Goal: Information Seeking & Learning: Learn about a topic

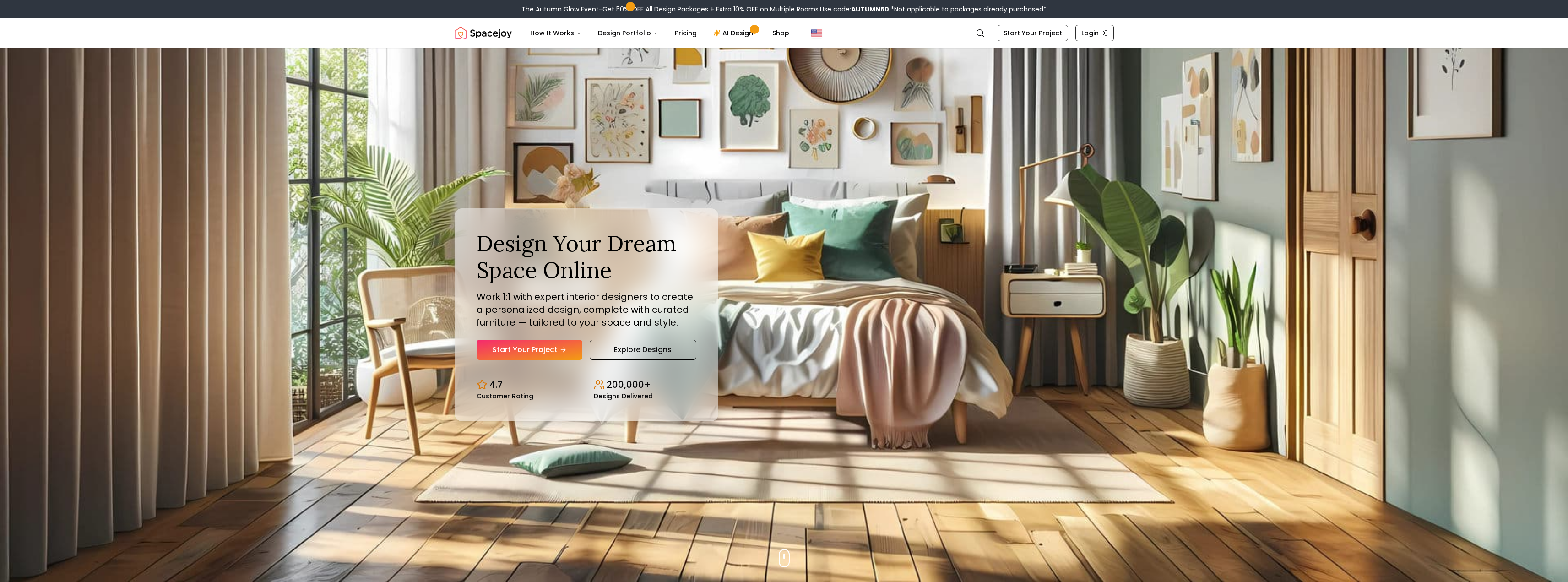
click at [664, 338] on div "Design Your Dream Space Online Work 1:1 with expert interior designers to creat…" at bounding box center [587, 295] width 220 height 130
click at [665, 357] on link "Explore Designs" at bounding box center [643, 349] width 107 height 20
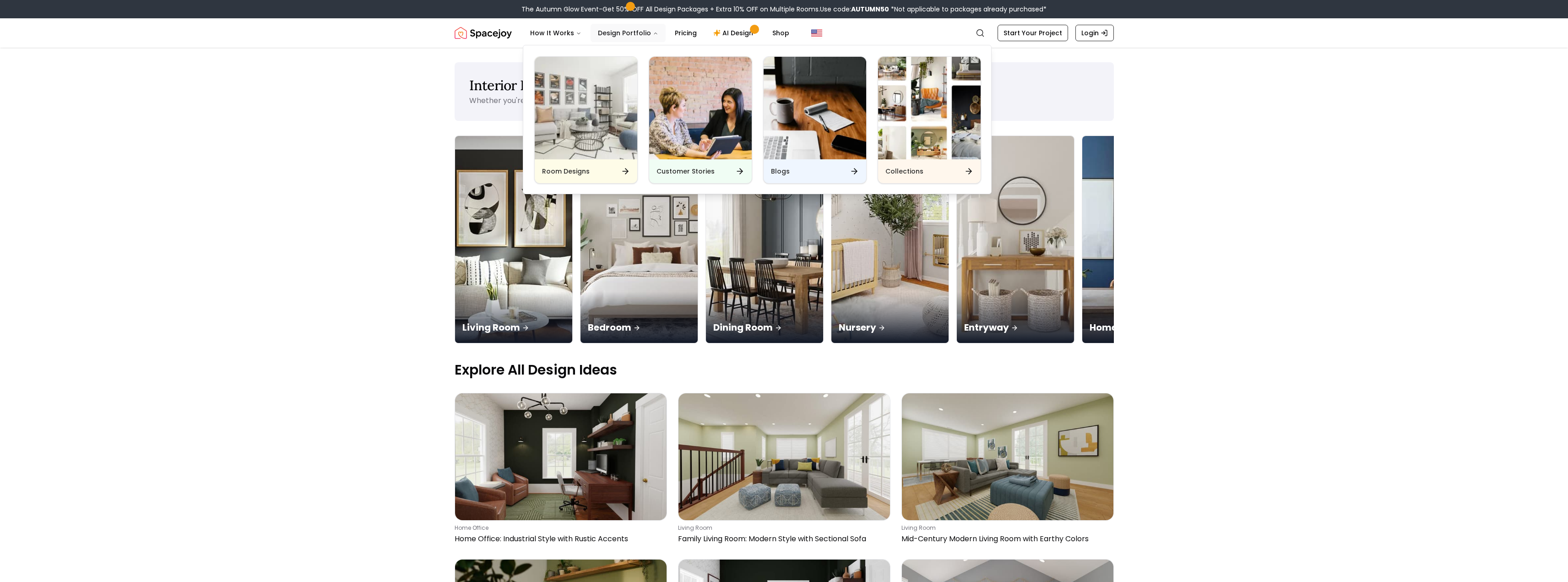
click at [641, 35] on button "Design Portfolio" at bounding box center [628, 32] width 75 height 18
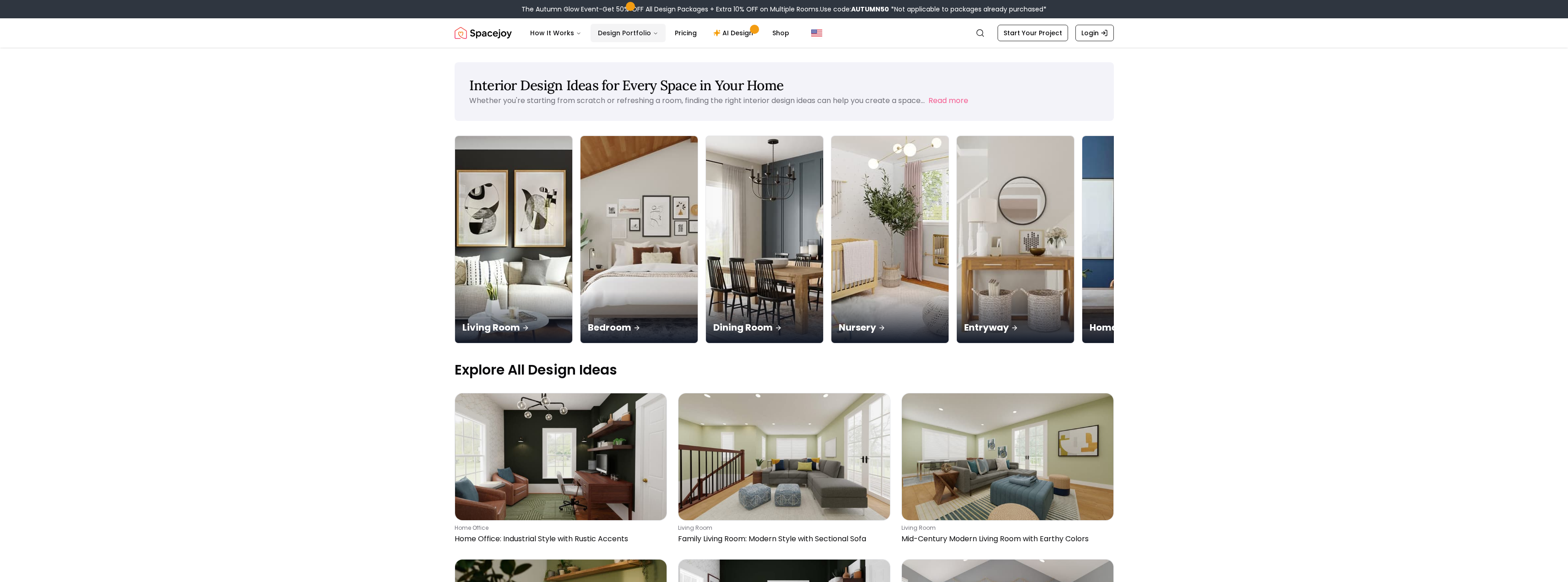
click at [640, 32] on button "Design Portfolio" at bounding box center [628, 32] width 75 height 18
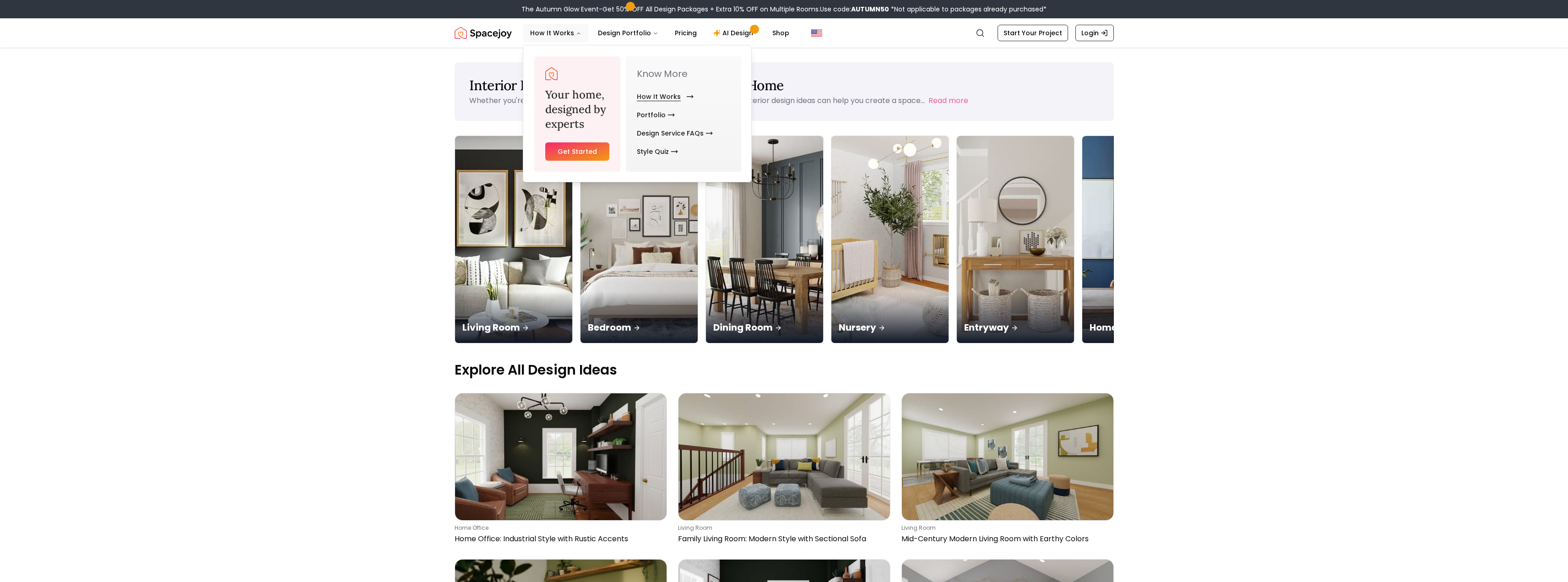
click at [659, 98] on link "How It Works" at bounding box center [664, 96] width 53 height 18
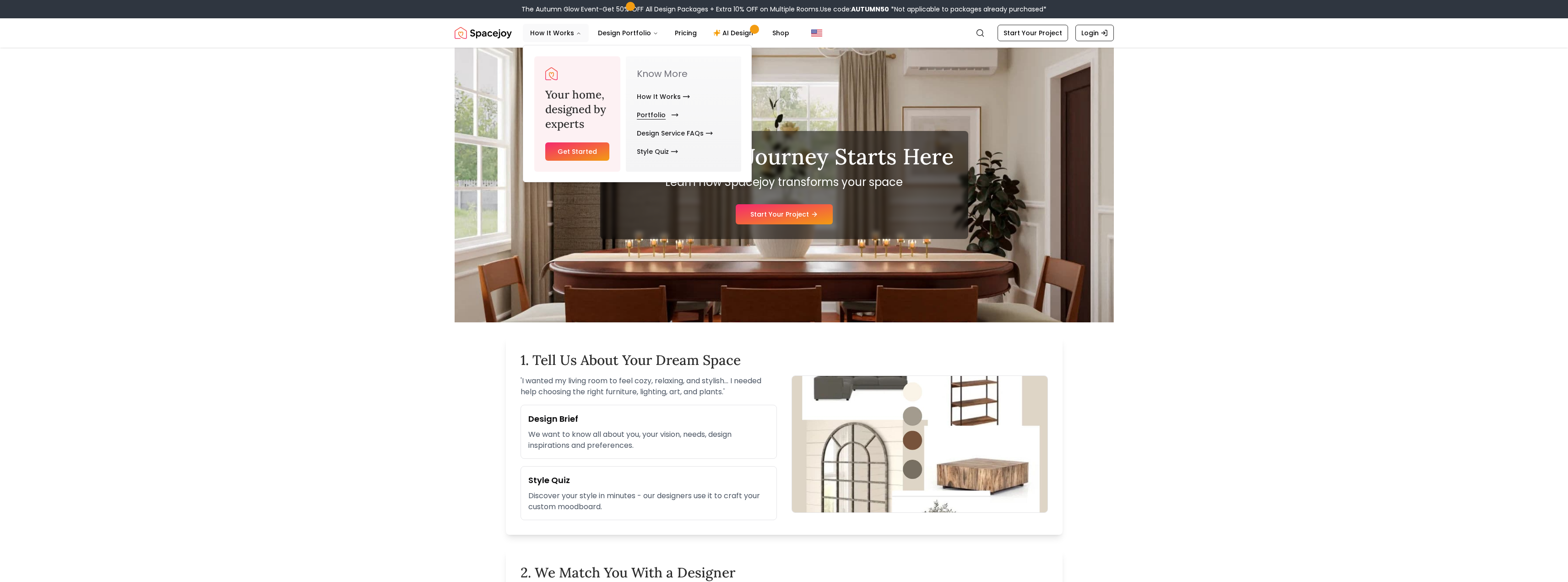
click at [656, 117] on link "Portfolio" at bounding box center [656, 114] width 38 height 18
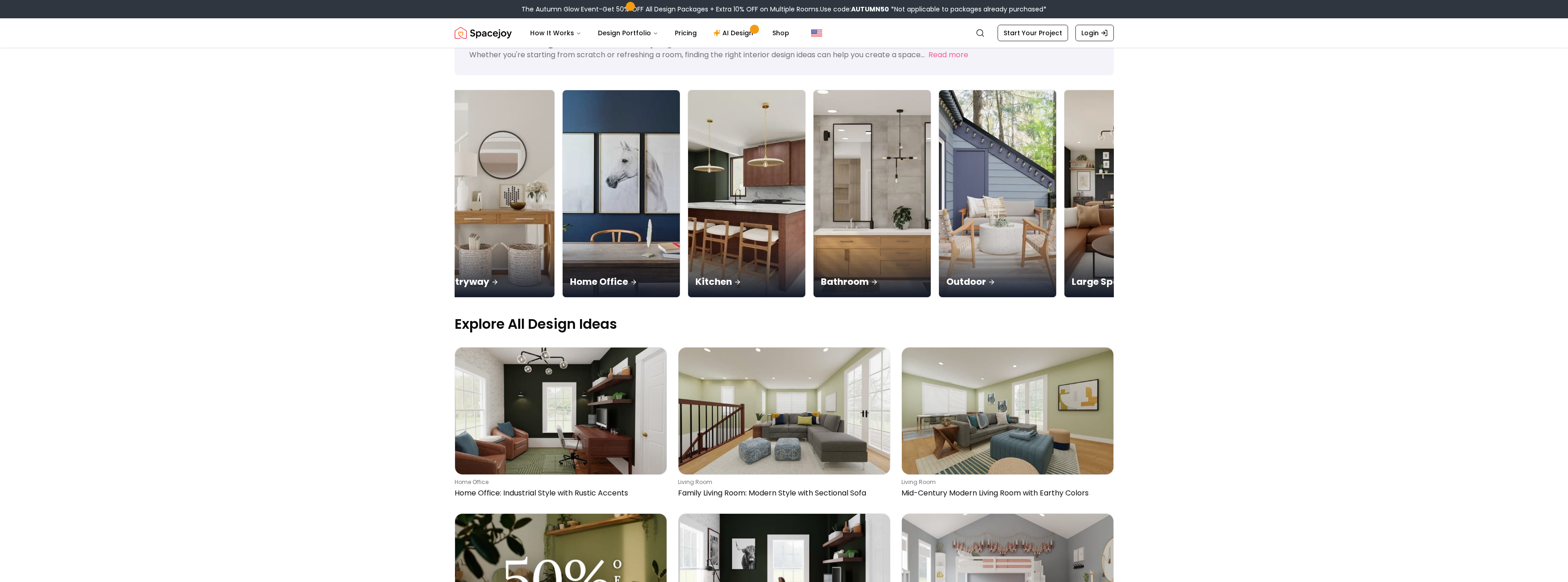
scroll to position [0, 588]
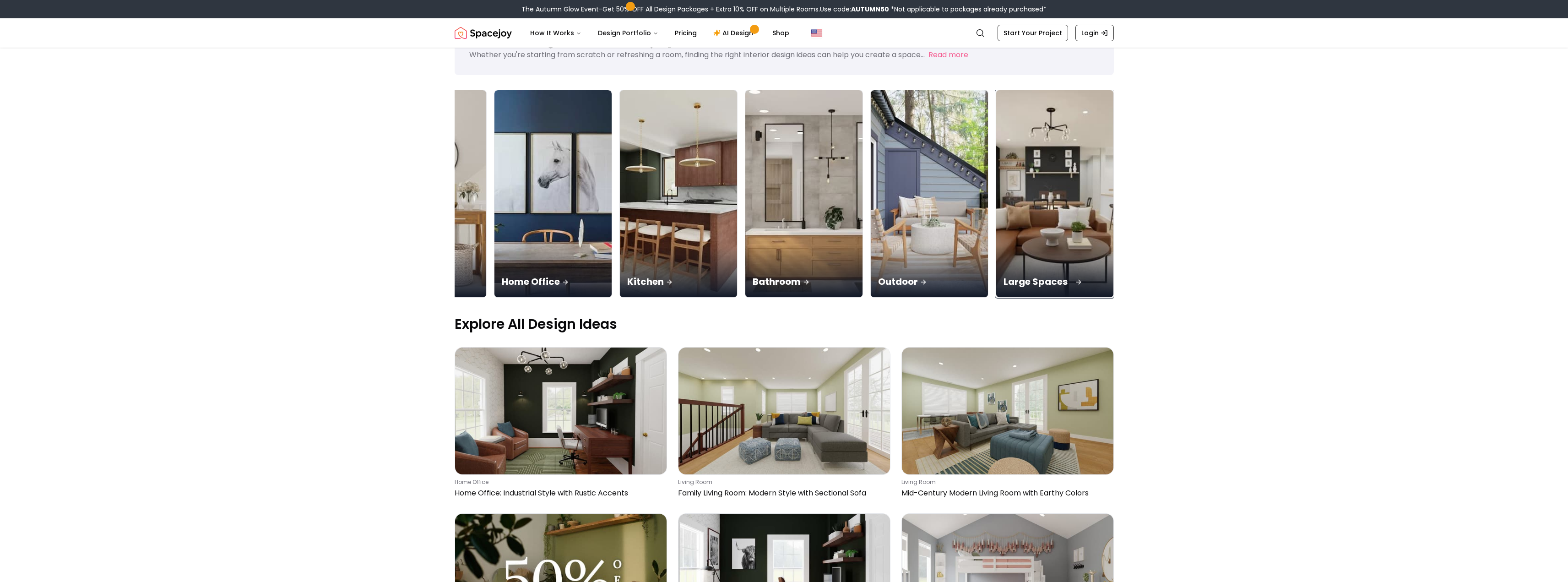
click at [1062, 203] on img at bounding box center [1054, 194] width 123 height 218
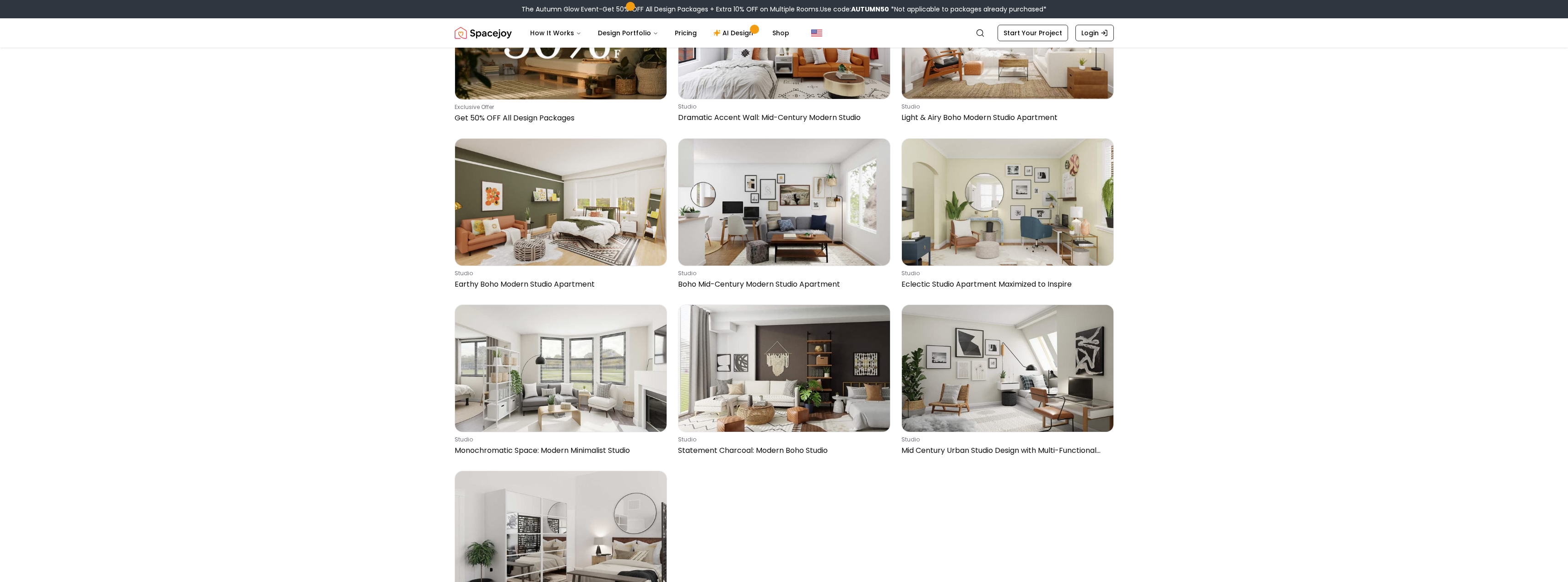
scroll to position [2597, 0]
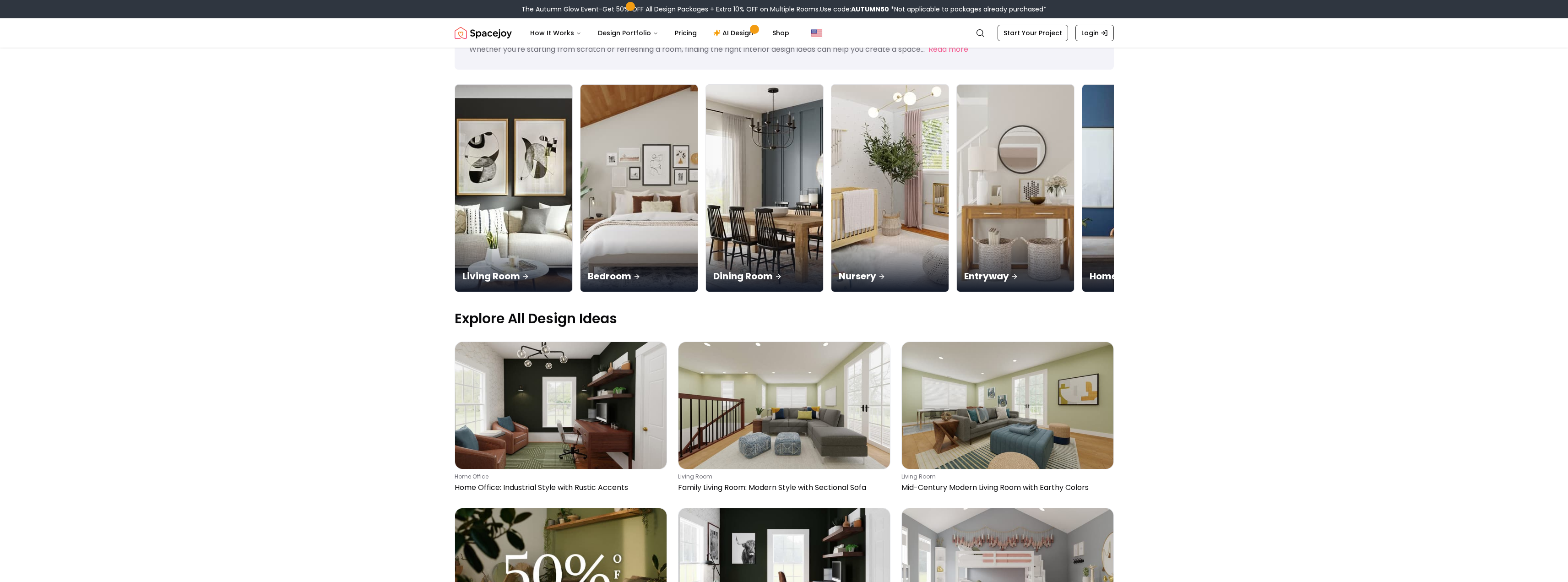
scroll to position [46, 0]
